Goal: Task Accomplishment & Management: Manage account settings

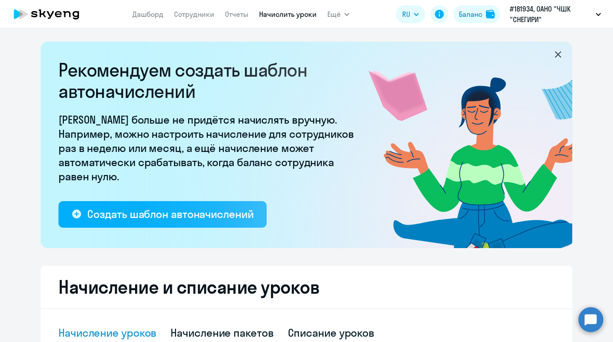
select select "10"
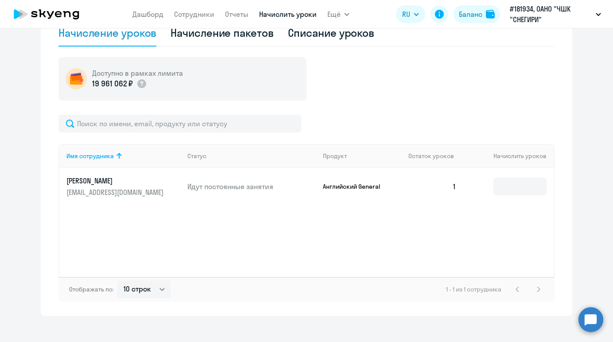
scroll to position [309, 0]
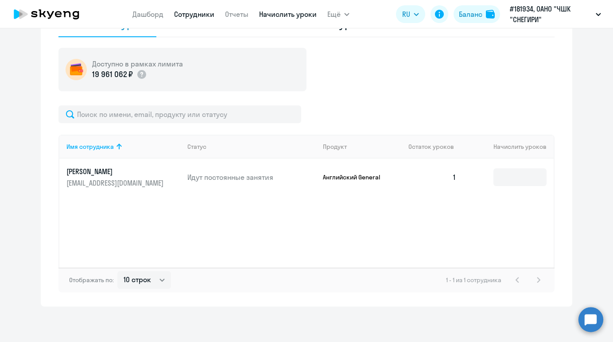
click at [201, 16] on link "Сотрудники" at bounding box center [194, 14] width 40 height 9
select select "30"
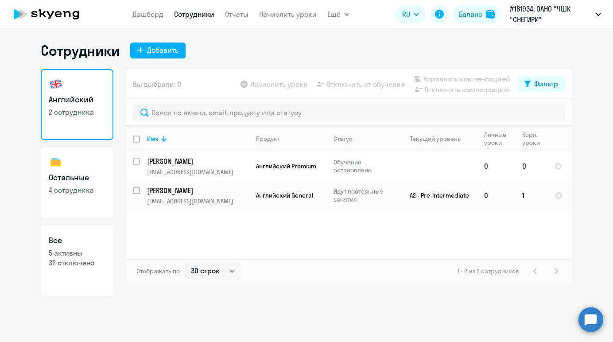
click at [85, 270] on link "Все 5 активны 32 отключено" at bounding box center [77, 260] width 73 height 71
select select "30"
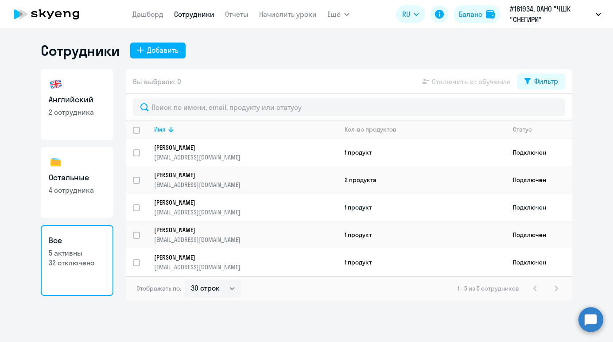
click at [139, 207] on input "select row 39022386" at bounding box center [142, 213] width 18 height 18
checkbox input "true"
click at [137, 235] on input "select row 39022359" at bounding box center [142, 241] width 18 height 18
checkbox input "true"
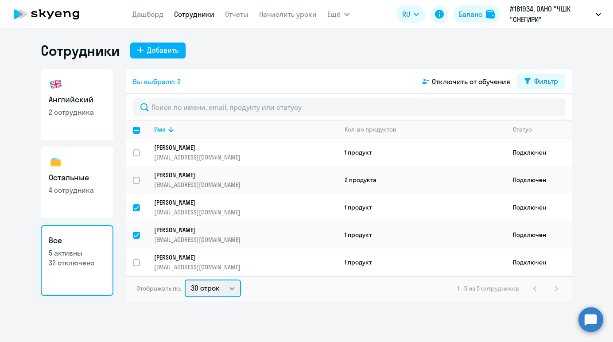
click at [227, 285] on select "30 строк 50 строк 100 строк" at bounding box center [213, 288] width 56 height 18
select select "100"
click at [185, 279] on select "30 строк 50 строк 100 строк" at bounding box center [213, 288] width 56 height 18
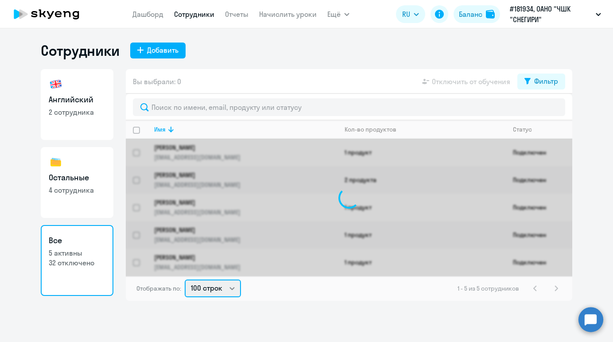
checkbox input "false"
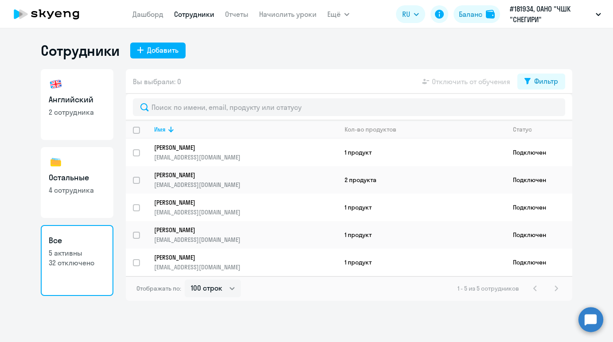
click at [280, 53] on div "Сотрудники Добавить" at bounding box center [306, 51] width 531 height 18
click at [286, 14] on link "Начислить уроки" at bounding box center [288, 14] width 58 height 9
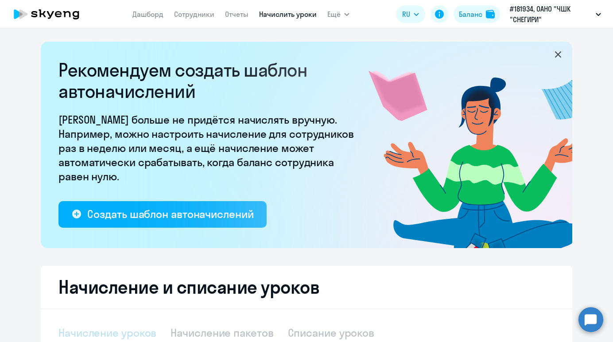
select select "10"
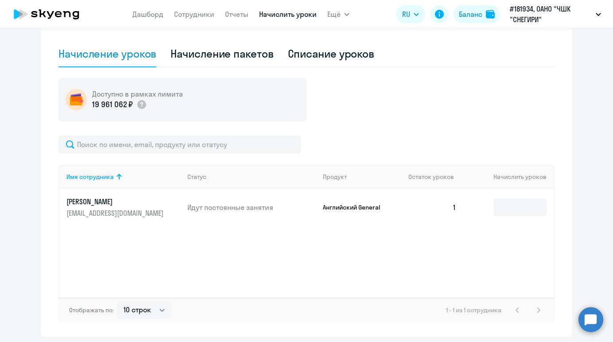
scroll to position [280, 0]
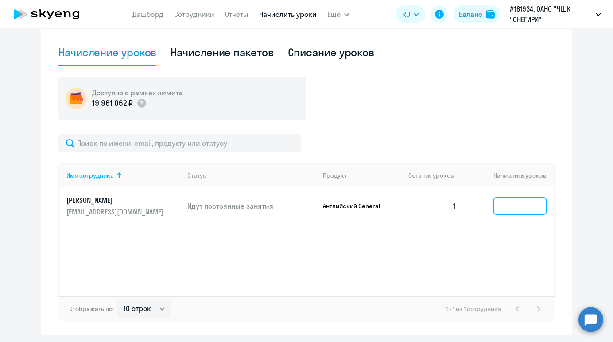
click at [505, 207] on input at bounding box center [519, 206] width 53 height 18
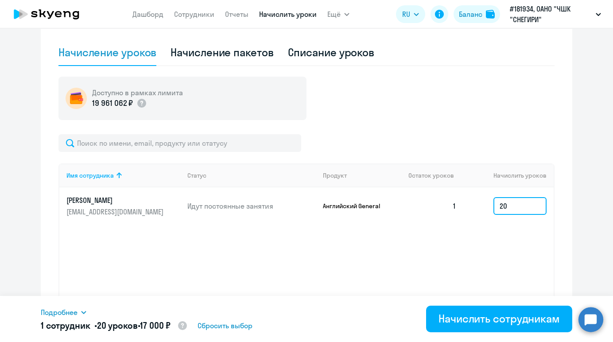
scroll to position [309, 0]
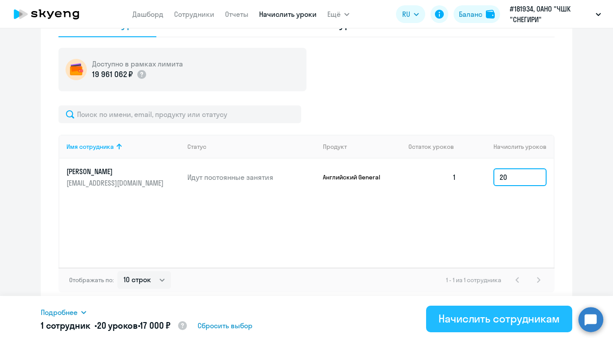
type input "20"
click at [530, 320] on div "Начислить сотрудникам" at bounding box center [498, 318] width 121 height 14
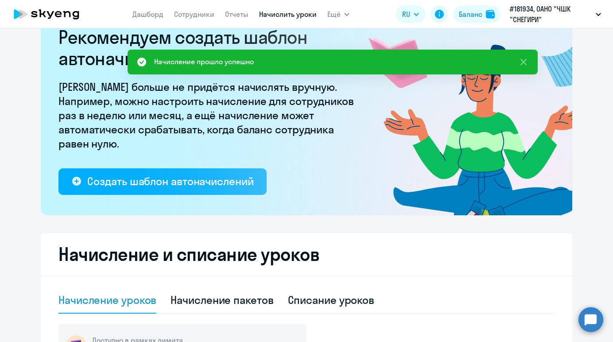
scroll to position [0, 0]
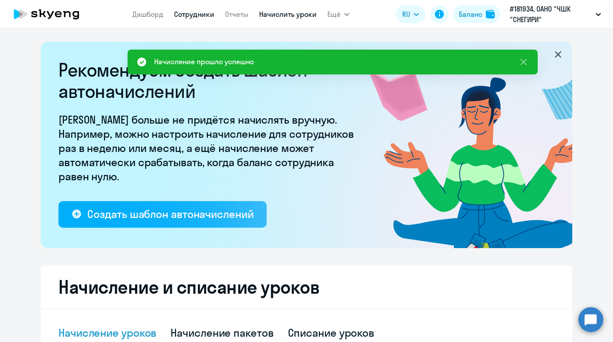
click at [203, 12] on link "Сотрудники" at bounding box center [194, 14] width 40 height 9
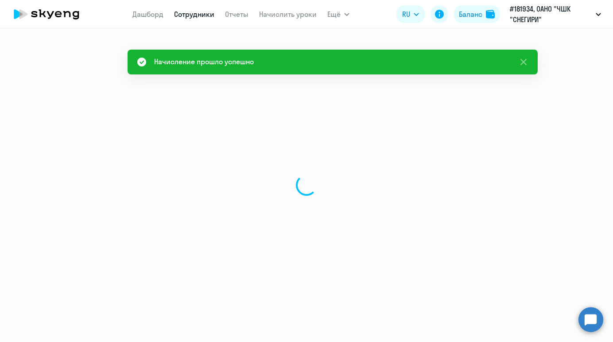
select select "30"
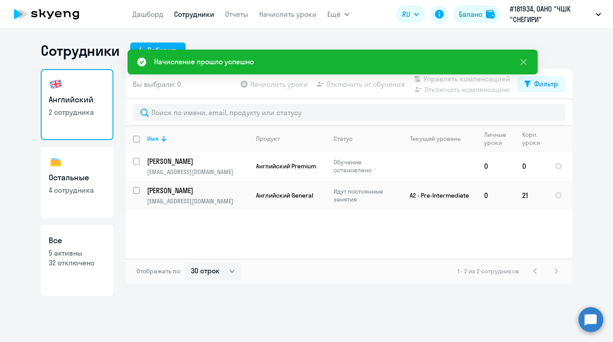
click at [87, 177] on h3 "Остальные" at bounding box center [77, 178] width 57 height 12
select select "30"
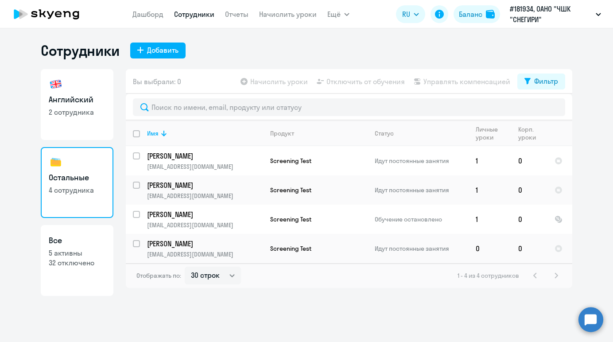
click at [84, 271] on link "Все 5 активны 32 отключено" at bounding box center [77, 260] width 73 height 71
select select "30"
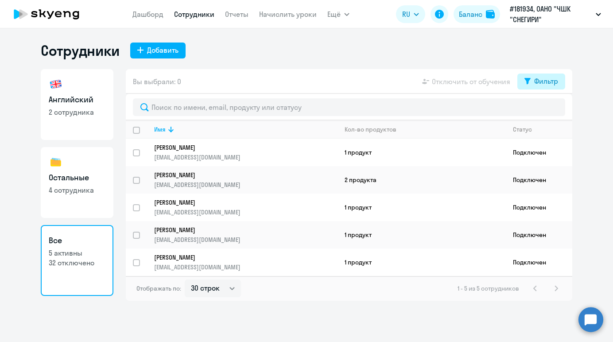
click at [538, 83] on div "Фильтр" at bounding box center [546, 81] width 24 height 11
click at [549, 110] on span at bounding box center [550, 110] width 15 height 9
click at [543, 110] on input "checkbox" at bounding box center [542, 110] width 0 height 0
checkbox input "true"
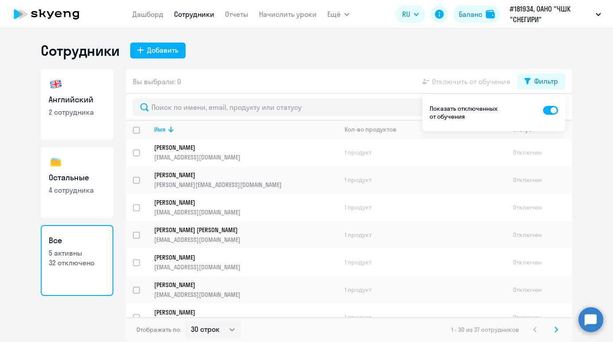
click at [366, 69] on div "Вы выбрали: 0 Отключить от обучения Фильтр" at bounding box center [349, 81] width 446 height 25
click at [134, 178] on input "select row 39025781" at bounding box center [142, 186] width 18 height 18
checkbox input "true"
click at [135, 205] on input "select row 39033456" at bounding box center [142, 213] width 18 height 18
checkbox input "true"
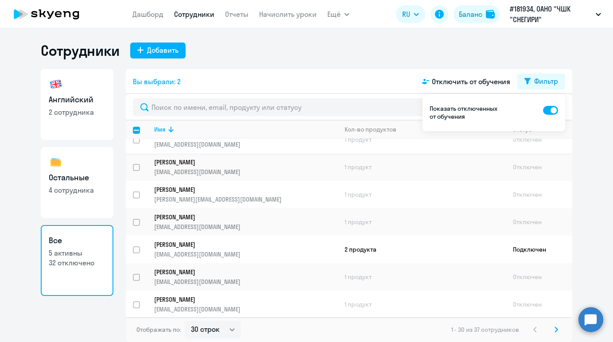
scroll to position [106, 0]
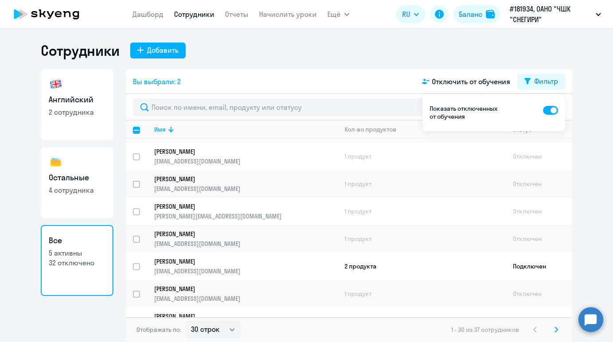
click at [280, 208] on link "[PERSON_NAME] [PERSON_NAME][EMAIL_ADDRESS][DOMAIN_NAME]" at bounding box center [245, 211] width 183 height 18
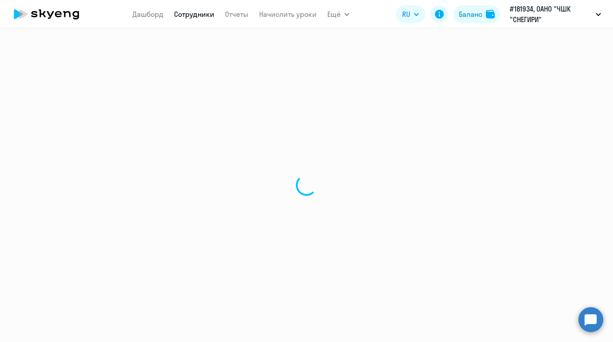
select select "english"
